Goal: Ask a question

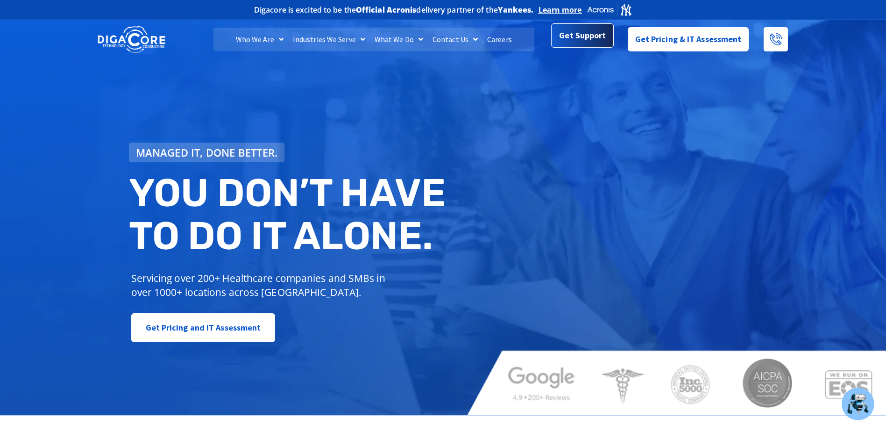
click at [591, 42] on span "Get Support" at bounding box center [582, 35] width 47 height 19
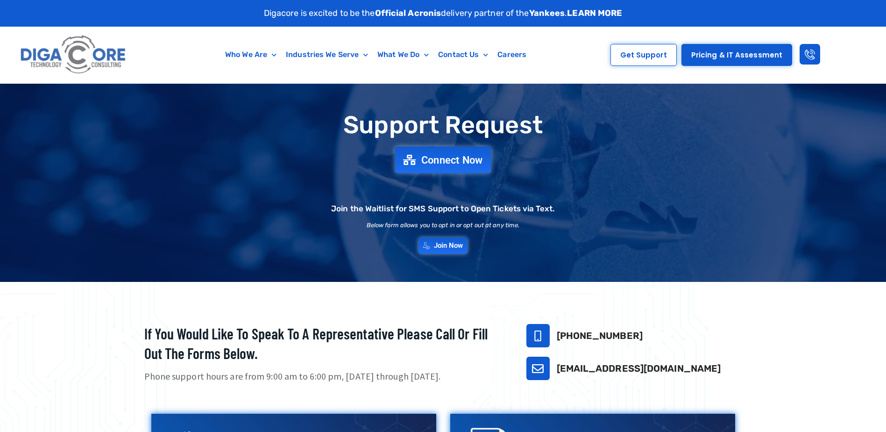
click at [444, 162] on span "Connect Now" at bounding box center [452, 160] width 62 height 10
click at [434, 165] on span "Connect Now" at bounding box center [452, 160] width 62 height 10
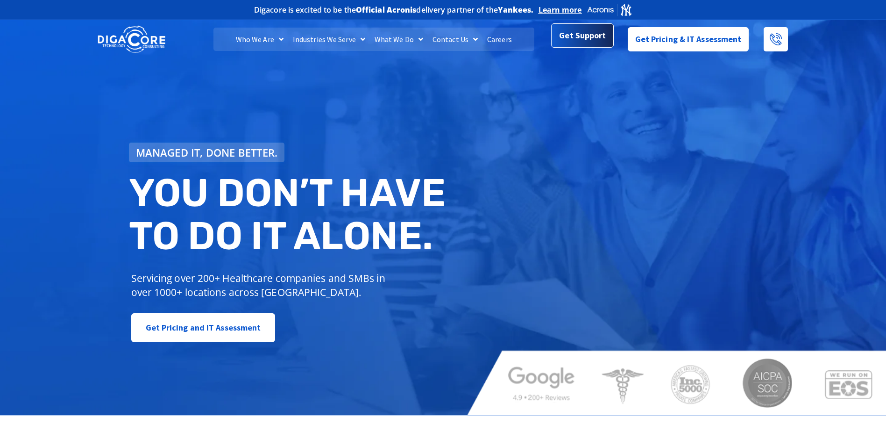
click at [572, 41] on span "Get Support" at bounding box center [582, 35] width 47 height 19
click at [575, 35] on span "Get Support" at bounding box center [582, 35] width 47 height 19
